Goal: Book appointment/travel/reservation

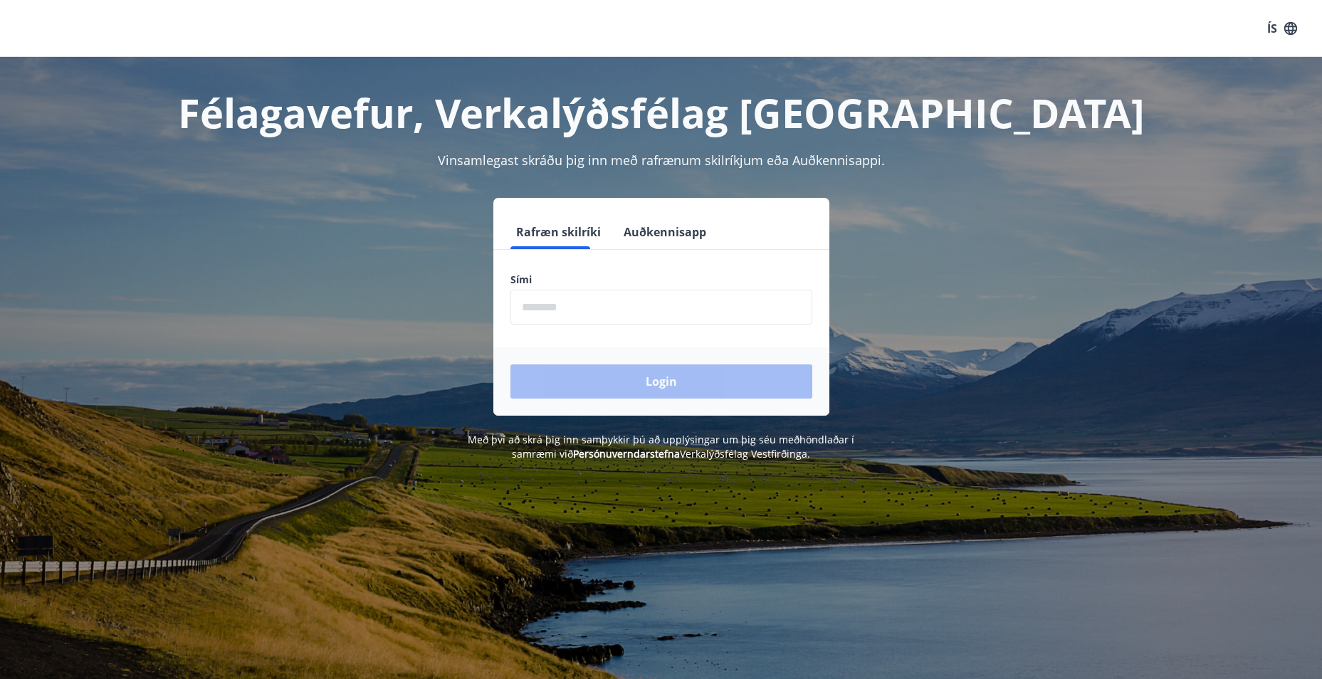
click at [562, 301] on input "phone" at bounding box center [662, 307] width 302 height 35
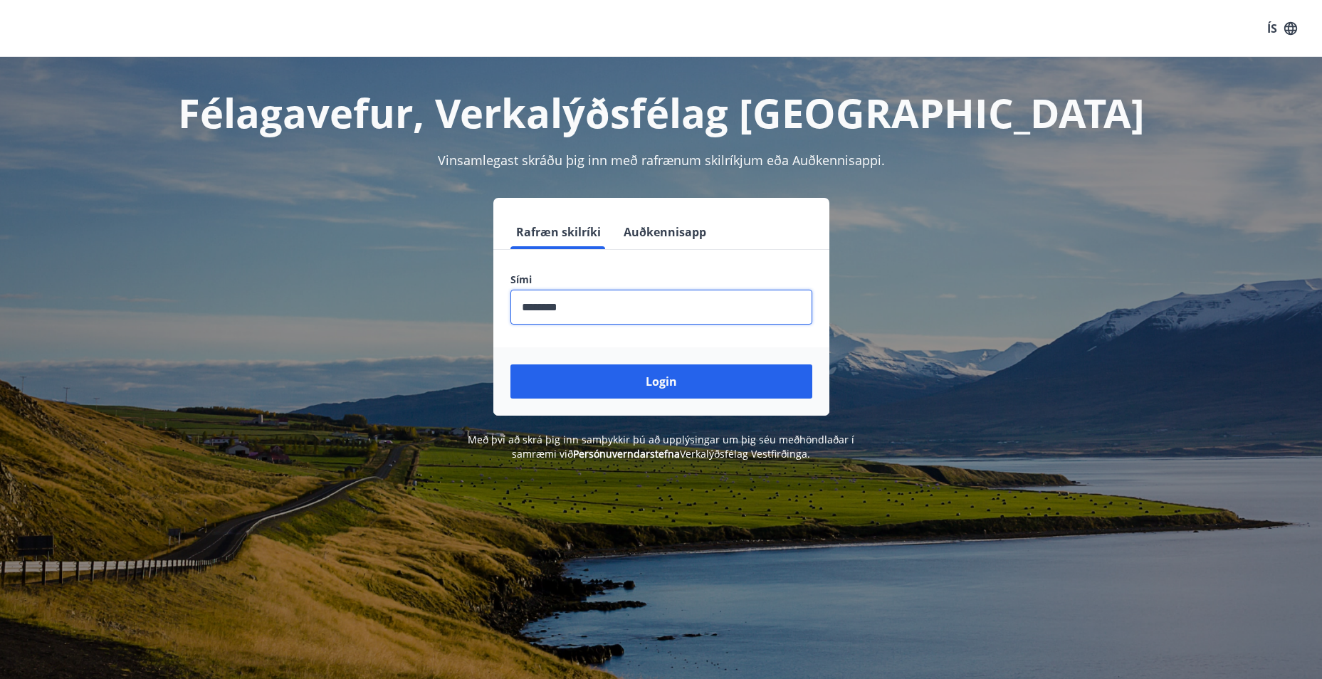
type input "********"
click at [511, 365] on button "Login" at bounding box center [662, 382] width 302 height 34
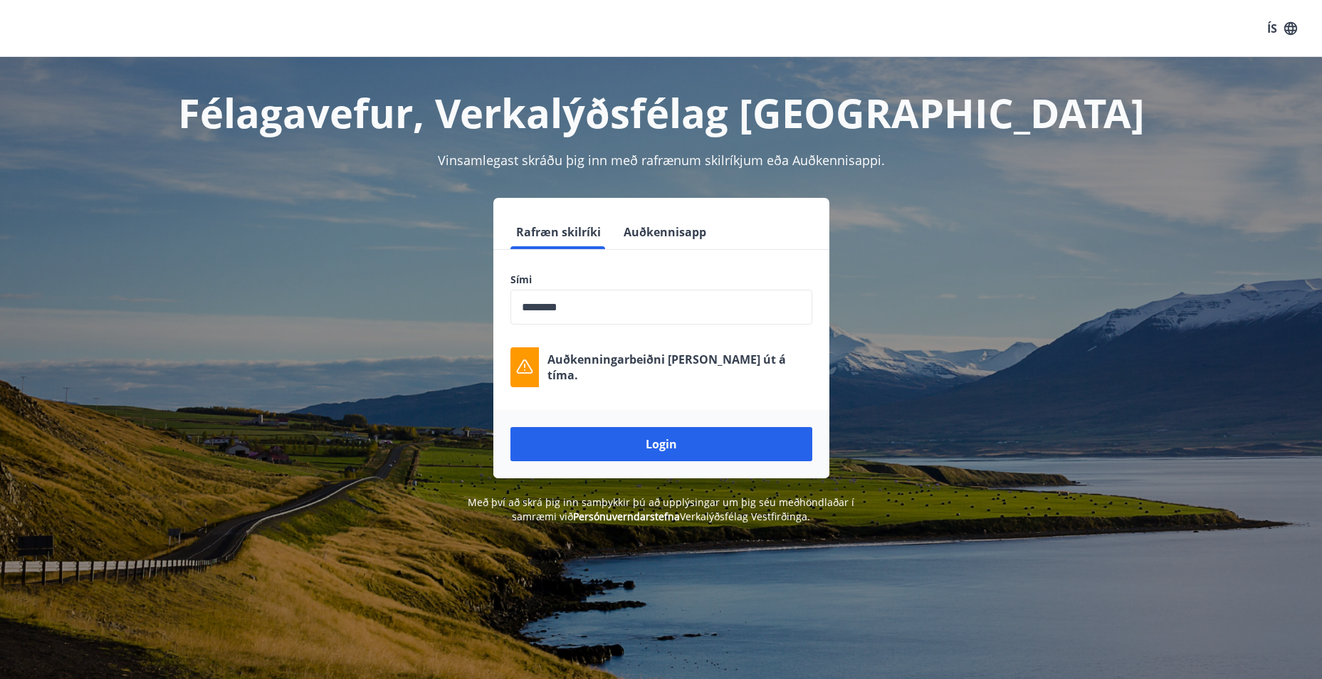
click at [1031, 11] on div "ÍS" at bounding box center [661, 28] width 1322 height 57
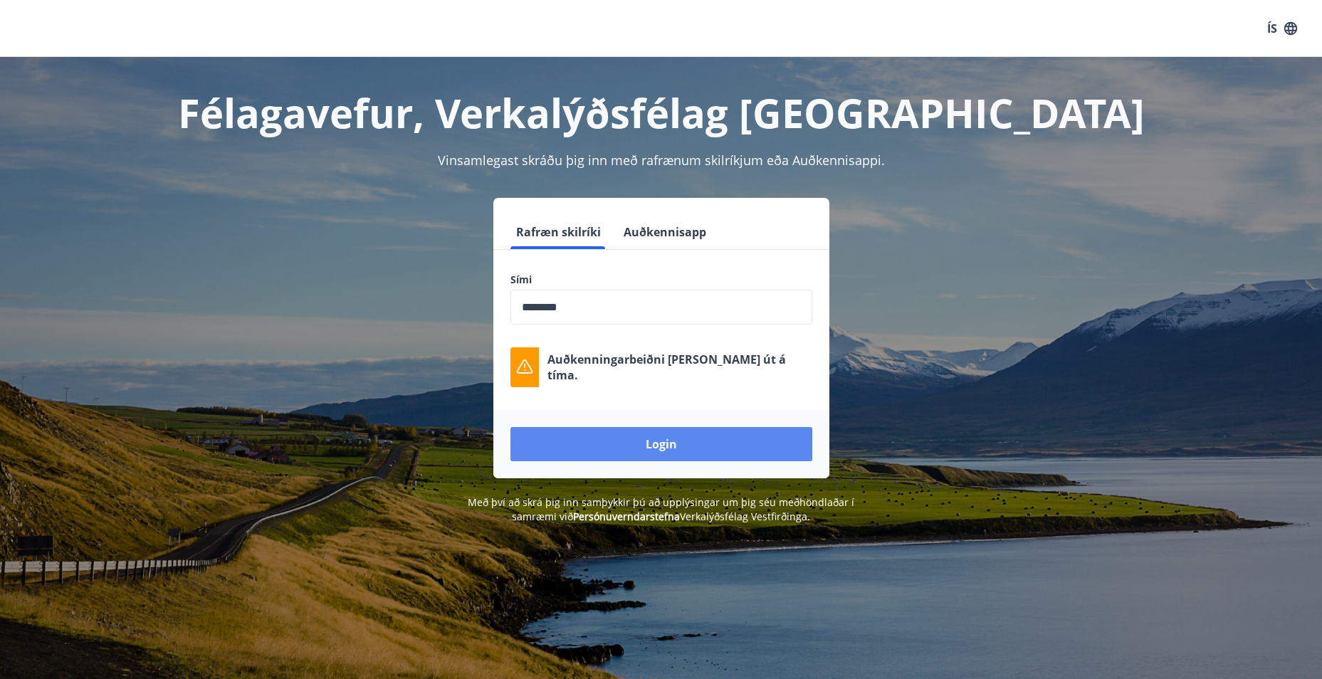
click at [629, 439] on button "Login" at bounding box center [662, 444] width 302 height 34
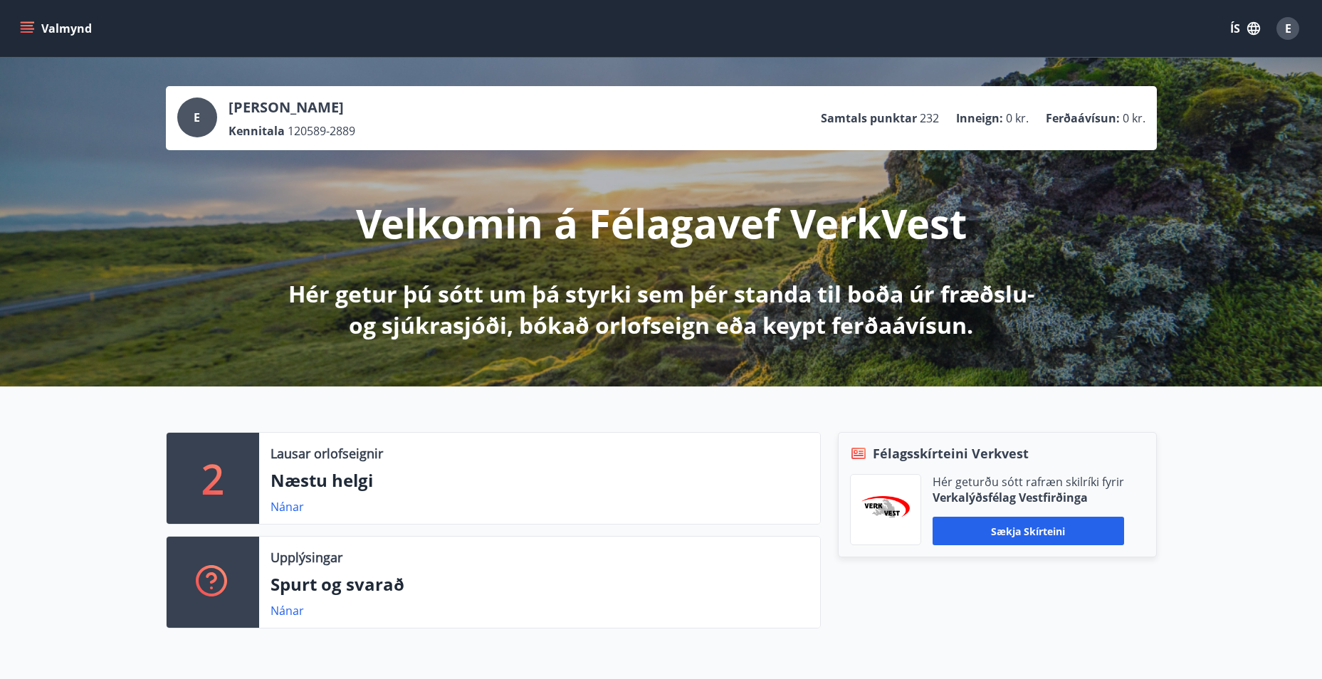
click at [32, 35] on icon "menu" at bounding box center [27, 28] width 14 height 14
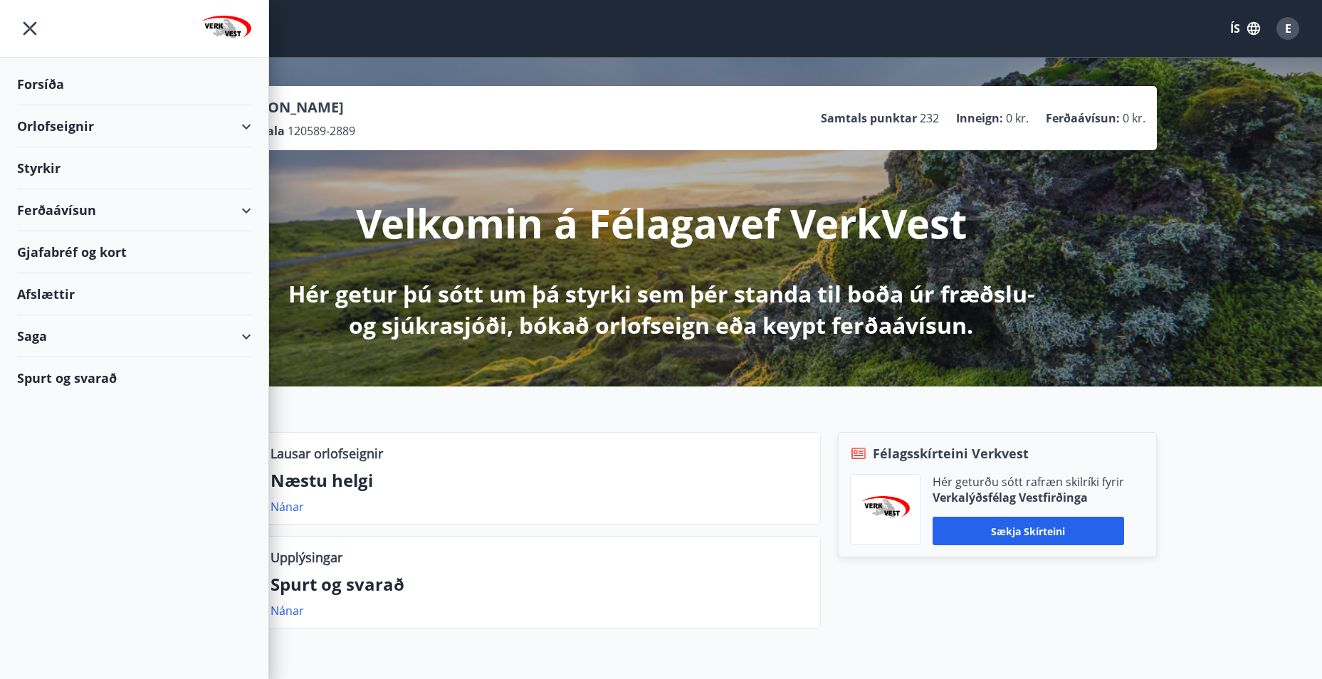
click at [242, 130] on div "Orlofseignir" at bounding box center [134, 126] width 234 height 42
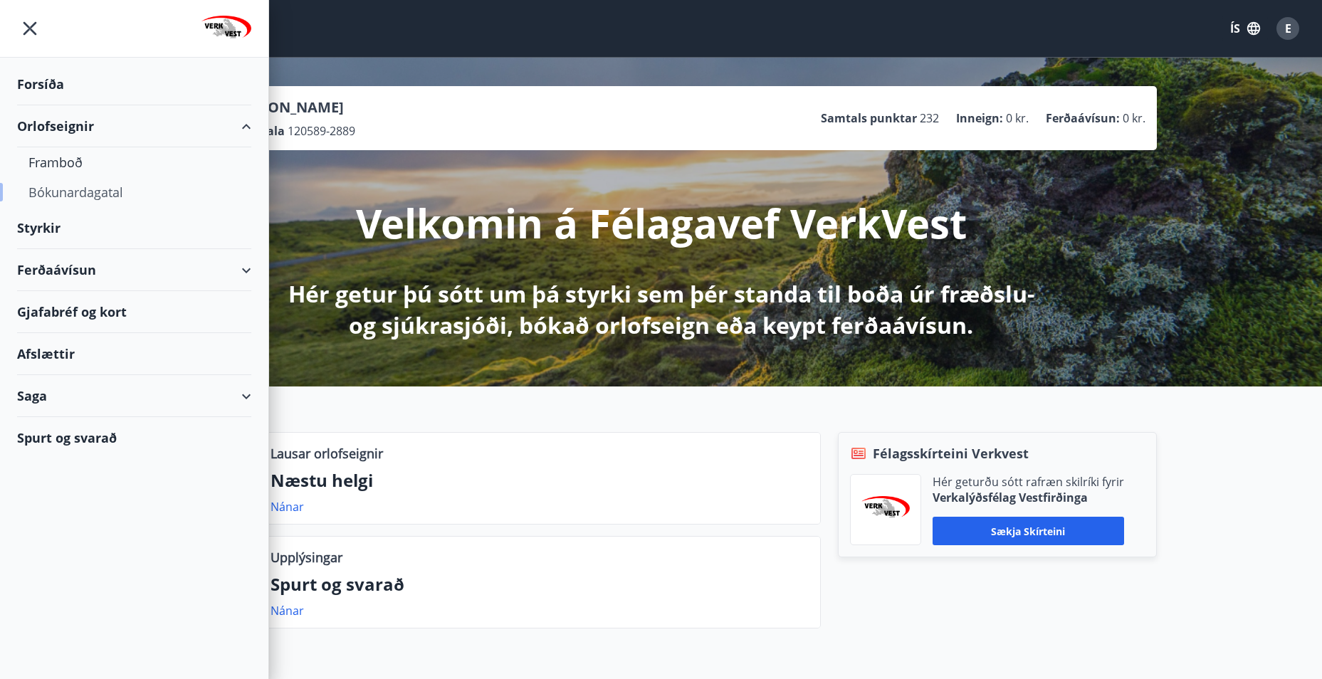
click at [58, 201] on div "Bókunardagatal" at bounding box center [133, 192] width 211 height 30
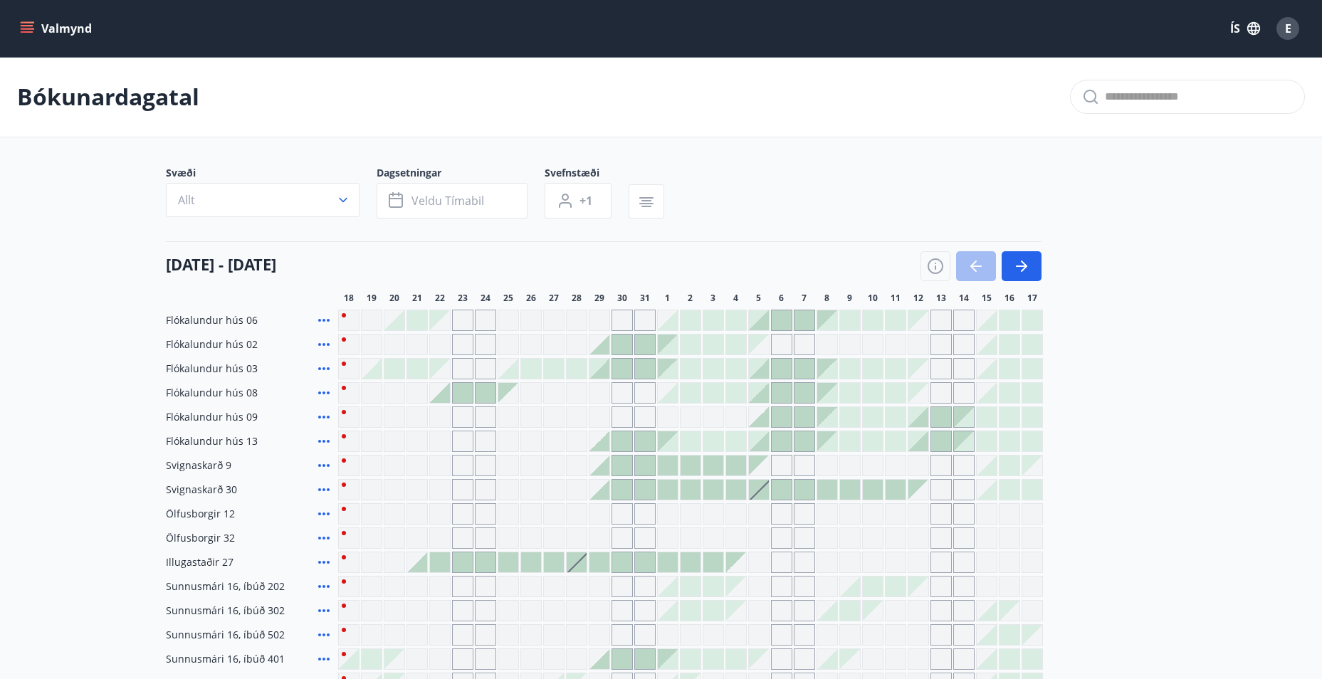
click at [276, 268] on h4 "[DATE] - [DATE]" at bounding box center [221, 263] width 110 height 21
click at [296, 203] on button "Allt" at bounding box center [263, 200] width 194 height 34
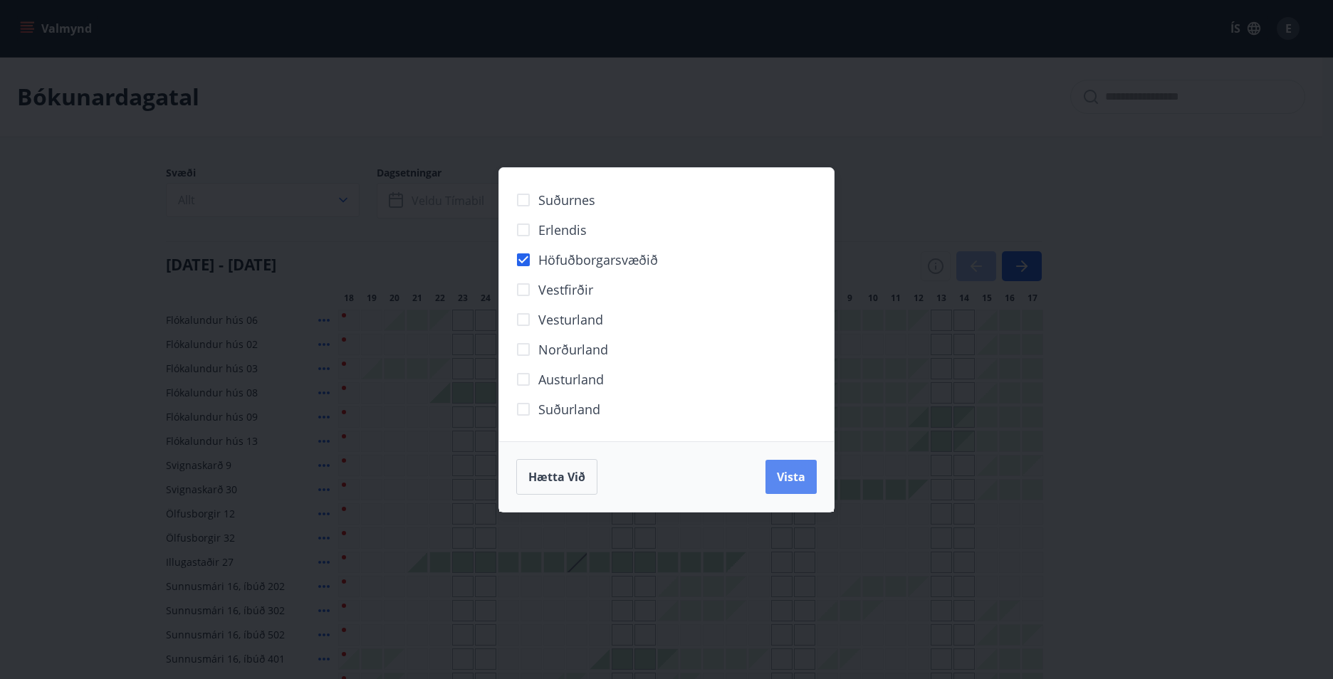
click at [790, 471] on span "Vista" at bounding box center [791, 477] width 28 height 16
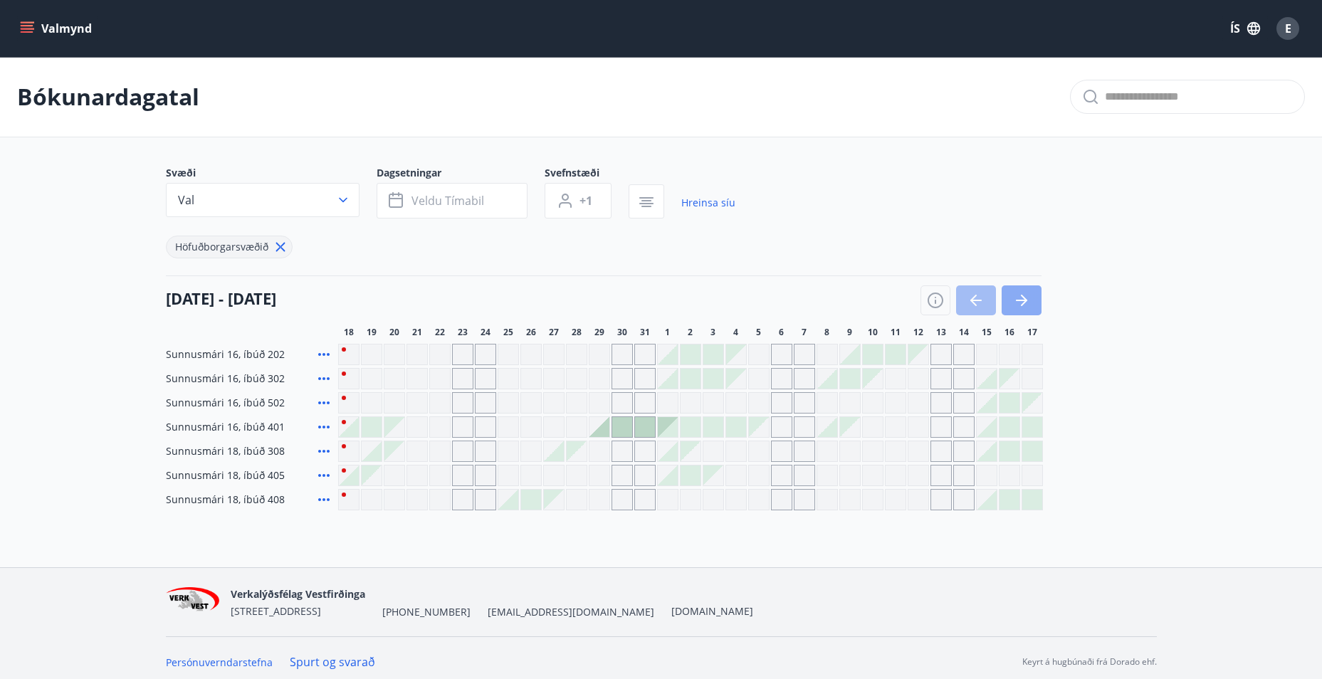
click at [1030, 299] on button "button" at bounding box center [1022, 301] width 40 height 30
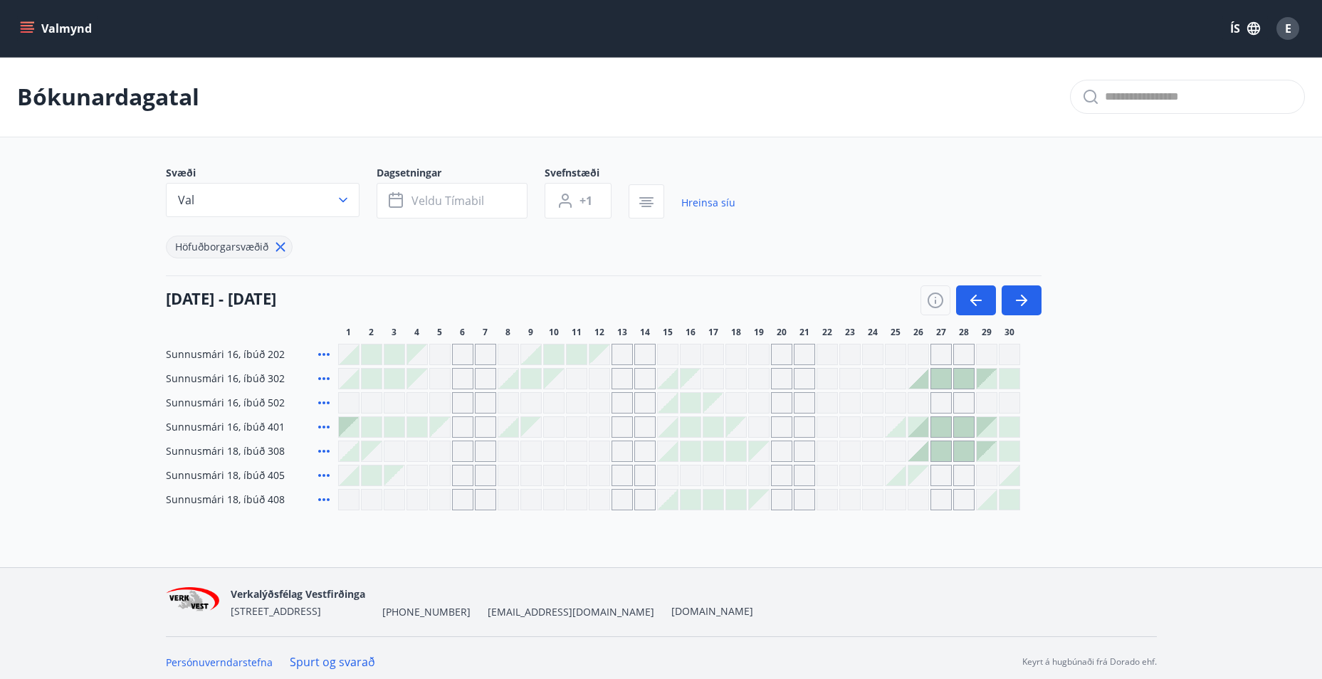
drag, startPoint x: 900, startPoint y: 598, endPoint x: 889, endPoint y: 592, distance: 12.1
click at [898, 599] on nav "Verkalýðsfélag Vestfirðinga [STREET_ADDRESS] [PHONE_NUMBER] [EMAIL_ADDRESS][DOM…" at bounding box center [661, 602] width 991 height 34
